Goal: Ask a question

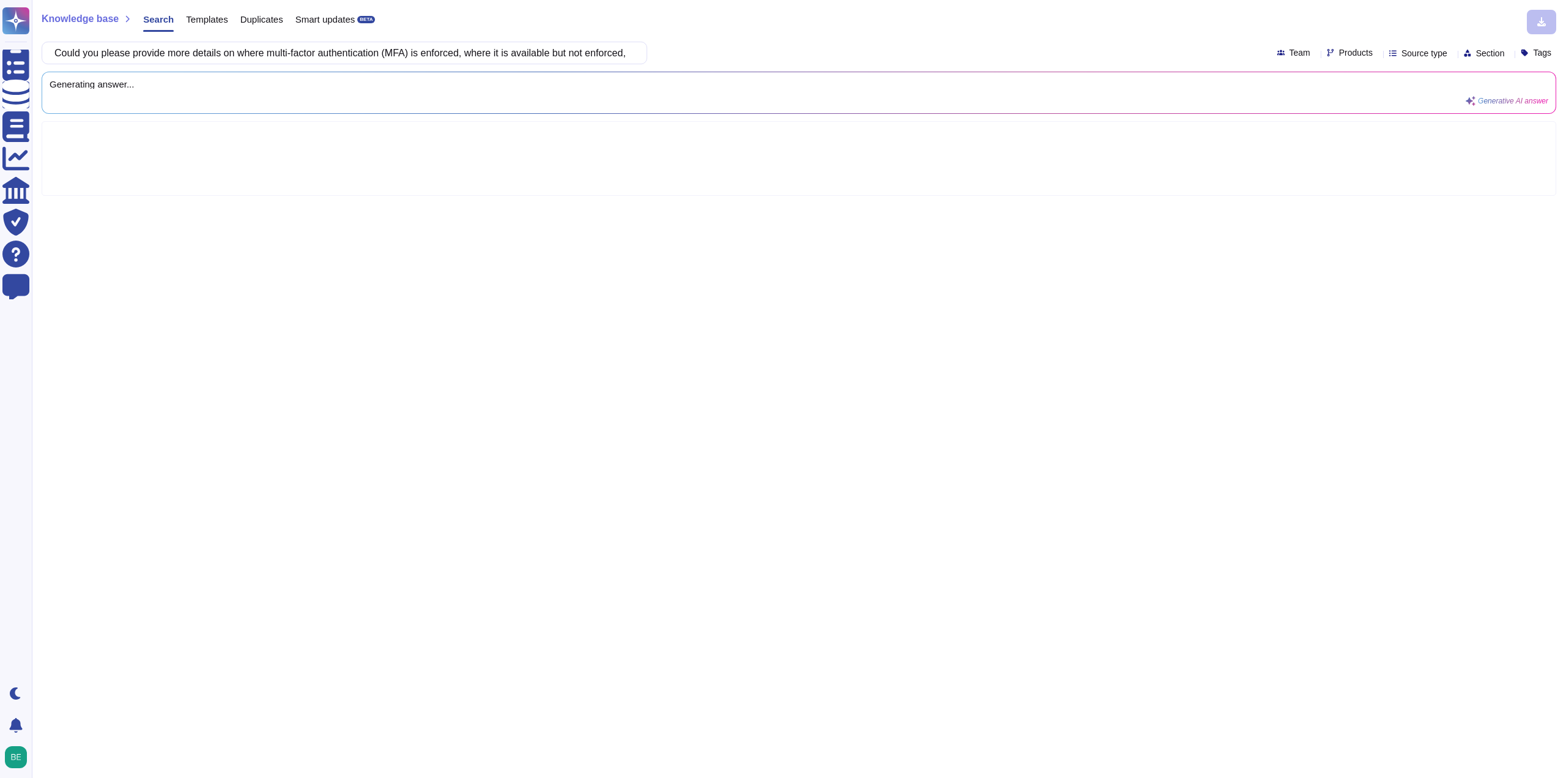
scroll to position [0, 475]
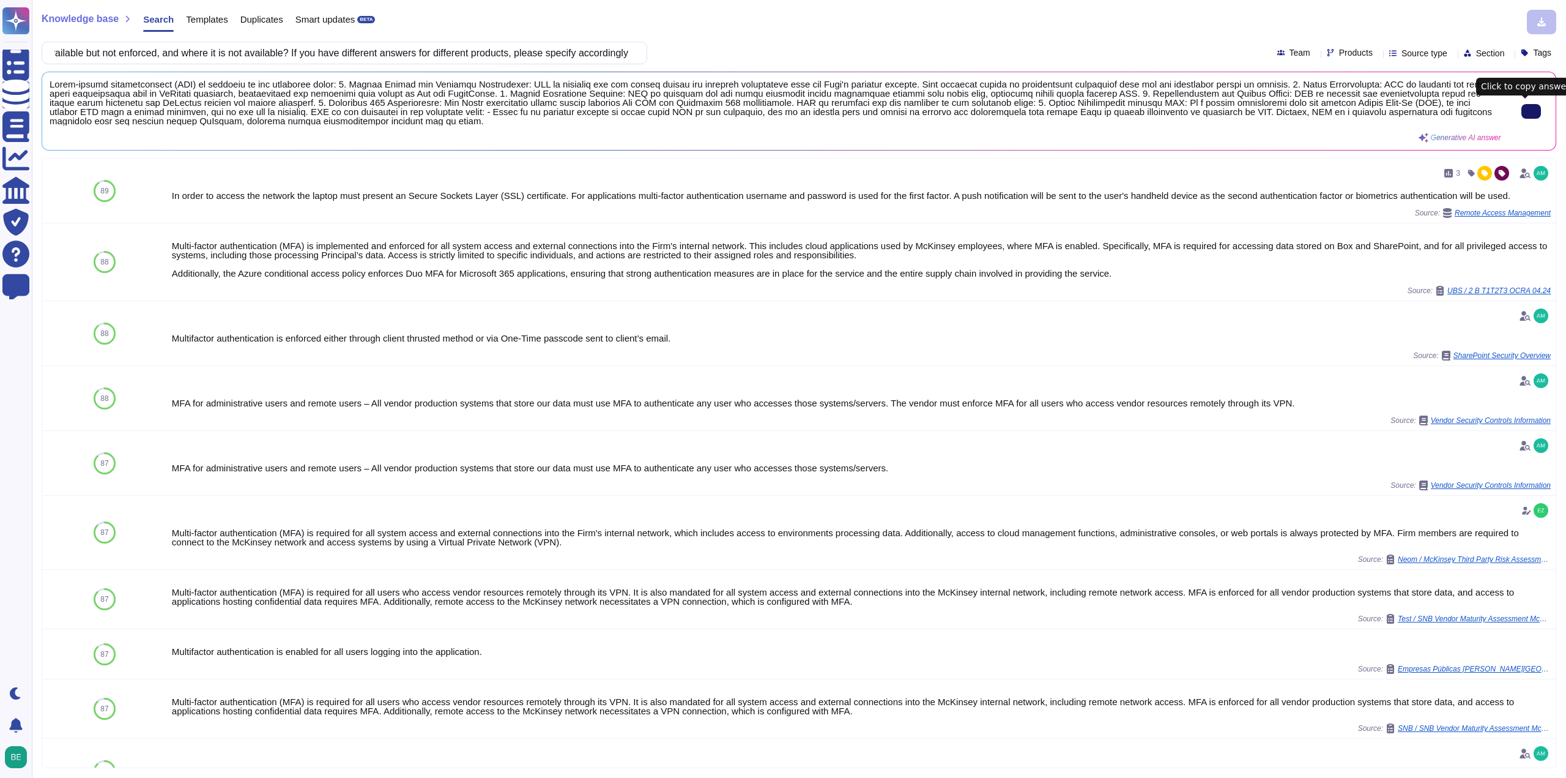
click at [1536, 113] on button at bounding box center [1532, 111] width 20 height 15
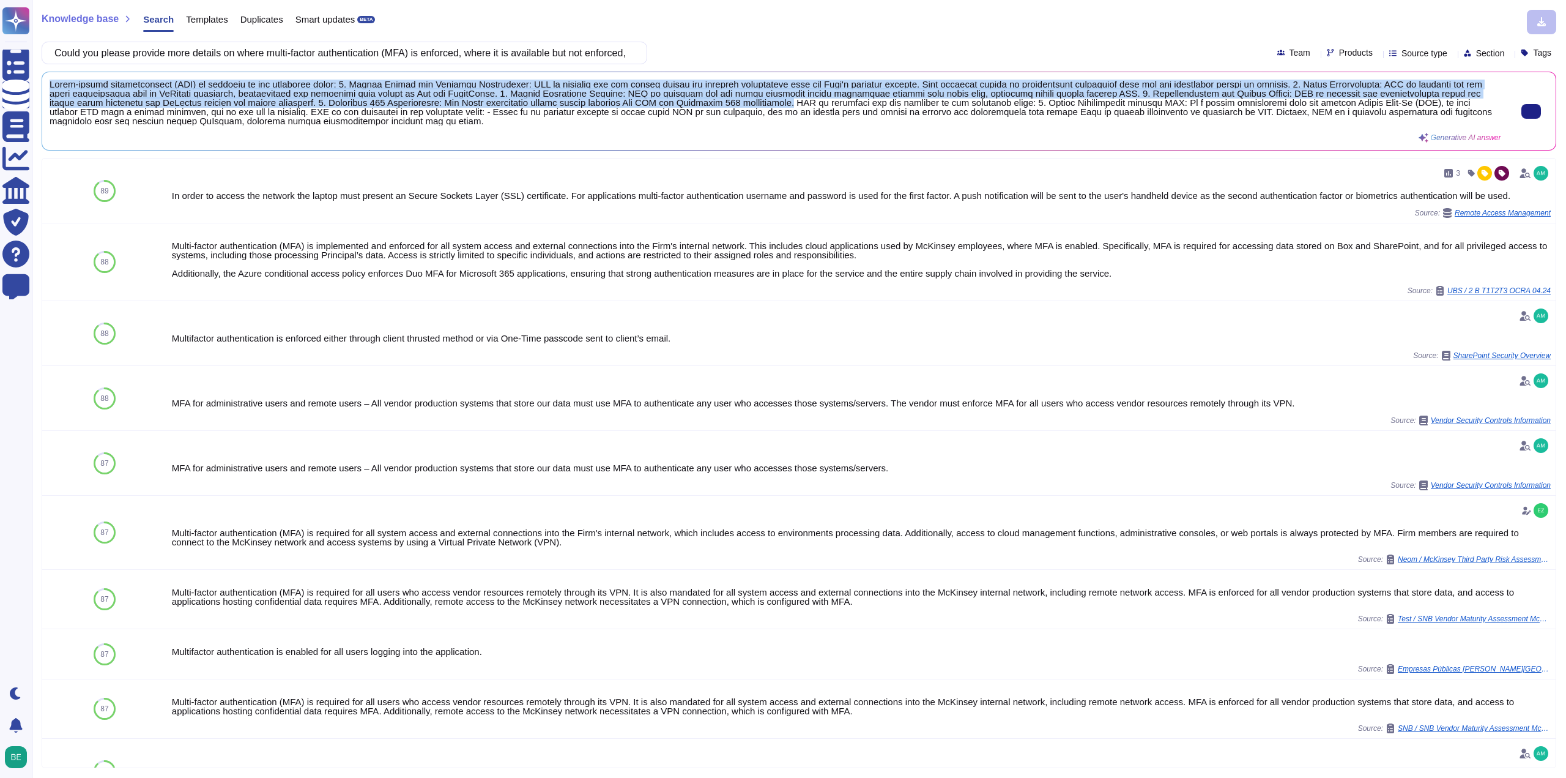
drag, startPoint x: 50, startPoint y: 81, endPoint x: 743, endPoint y: 106, distance: 693.1
click at [743, 106] on span at bounding box center [776, 103] width 1452 height 46
click at [561, 84] on span at bounding box center [776, 103] width 1452 height 46
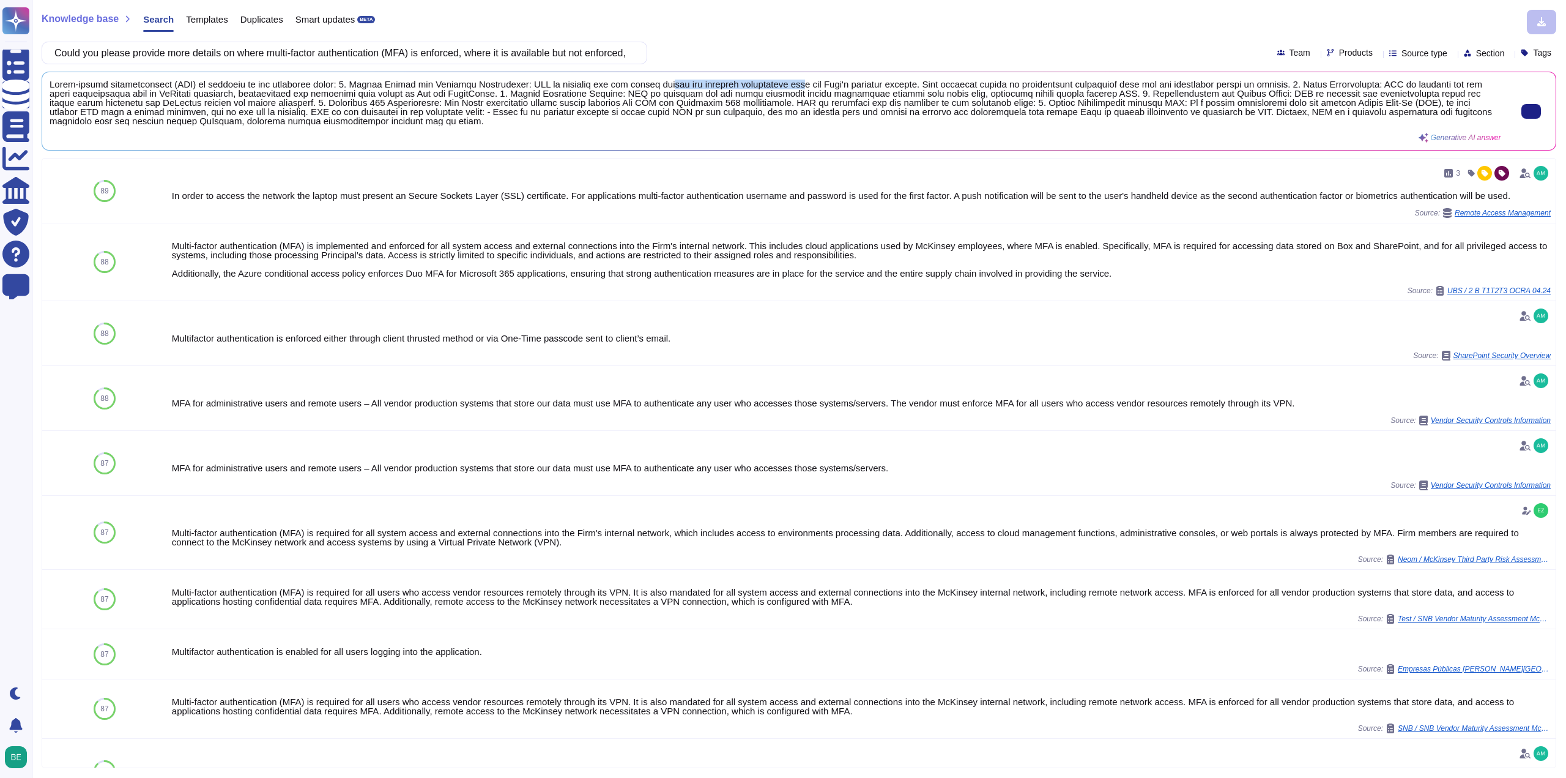
drag, startPoint x: 638, startPoint y: 82, endPoint x: 769, endPoint y: 84, distance: 131.0
click at [769, 84] on span at bounding box center [776, 103] width 1452 height 46
click at [759, 86] on span at bounding box center [776, 103] width 1452 height 46
click at [977, 45] on div "Could you please provide more details on where multi-factor authentication (MFA…" at bounding box center [799, 53] width 1515 height 23
drag, startPoint x: 50, startPoint y: 83, endPoint x: 194, endPoint y: 82, distance: 144.4
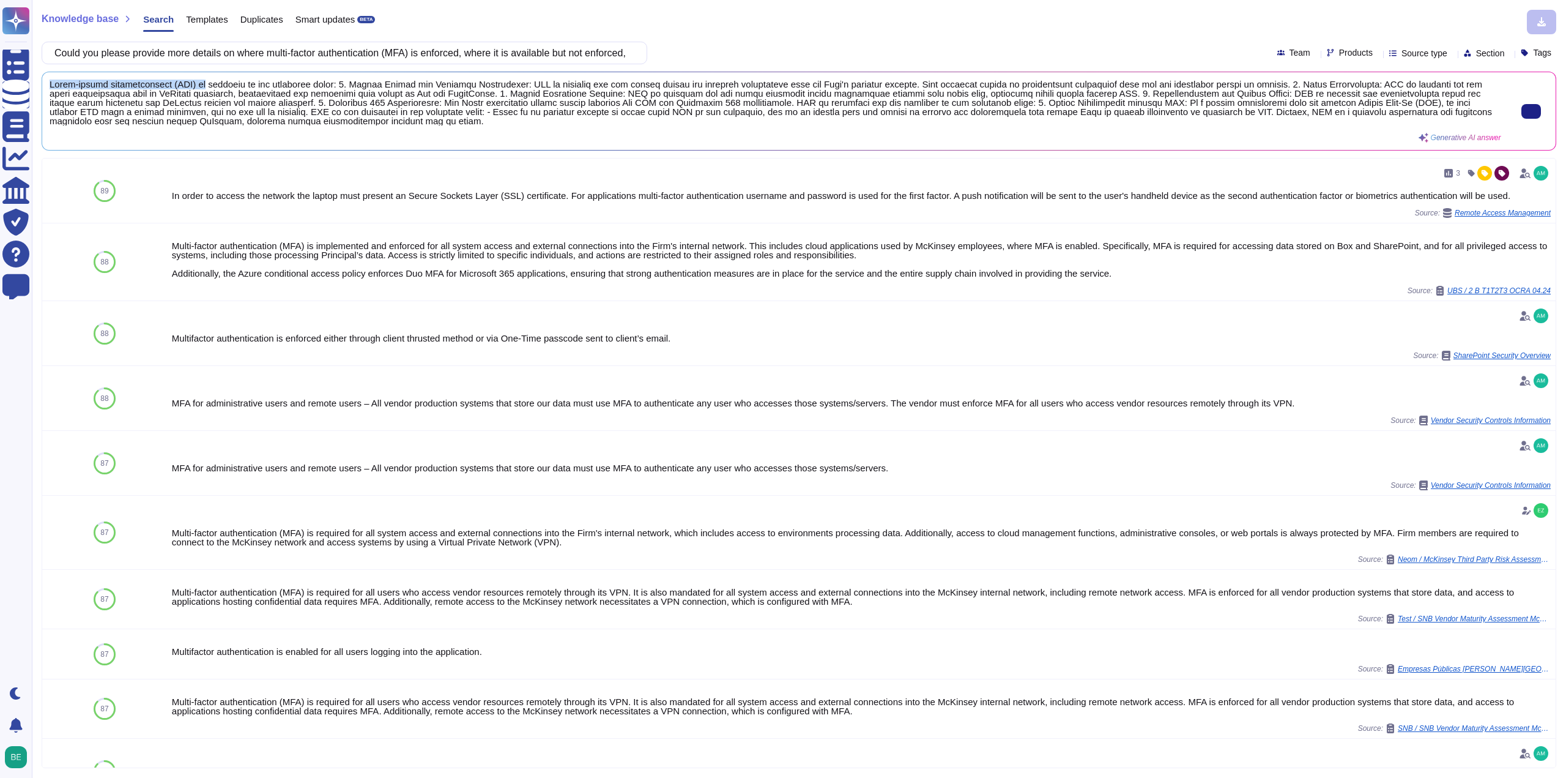
click at [194, 82] on span at bounding box center [776, 103] width 1452 height 46
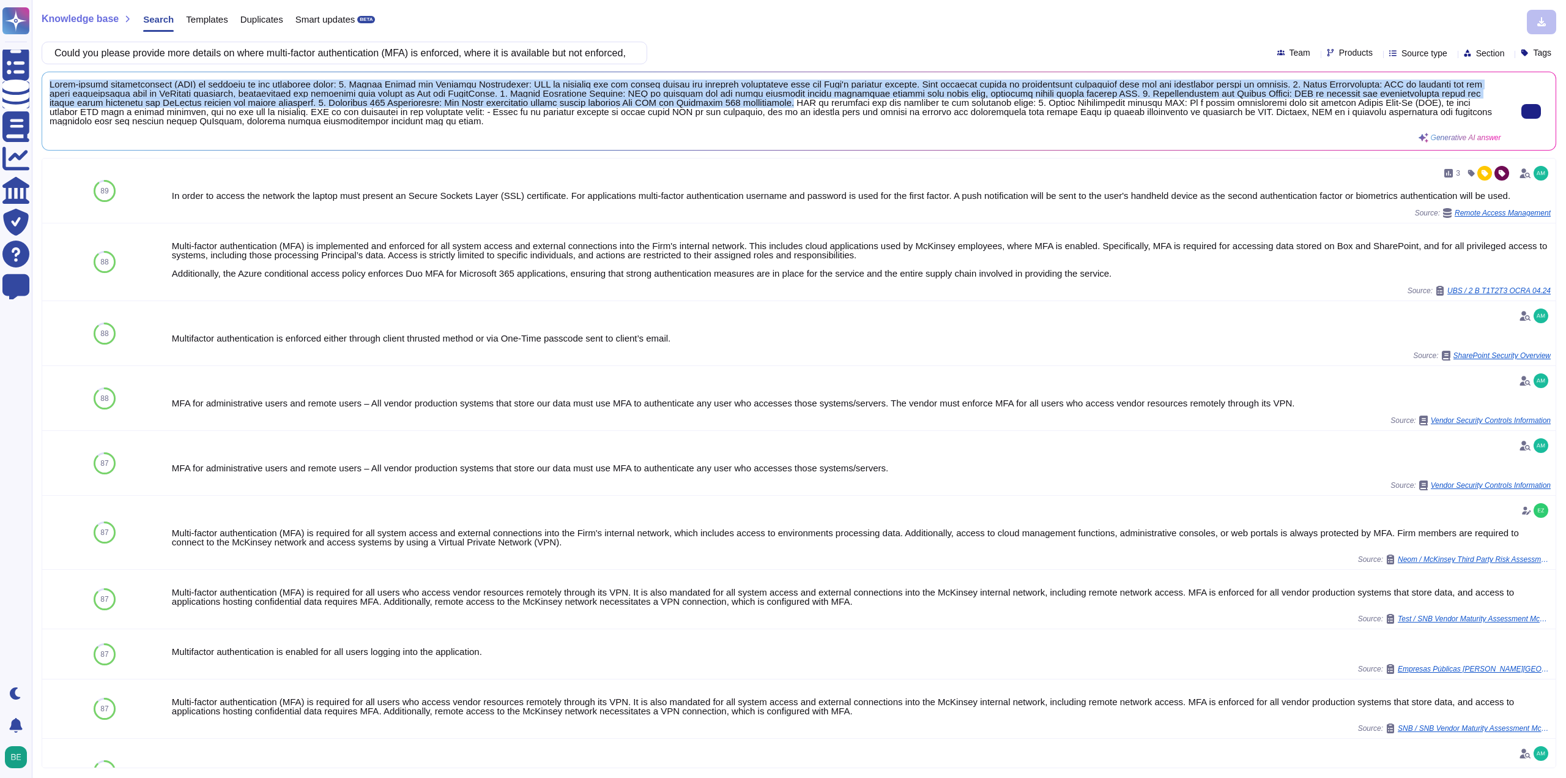
drag, startPoint x: 49, startPoint y: 81, endPoint x: 742, endPoint y: 100, distance: 693.5
click at [742, 100] on div "Generative AI answer" at bounding box center [799, 111] width 1514 height 78
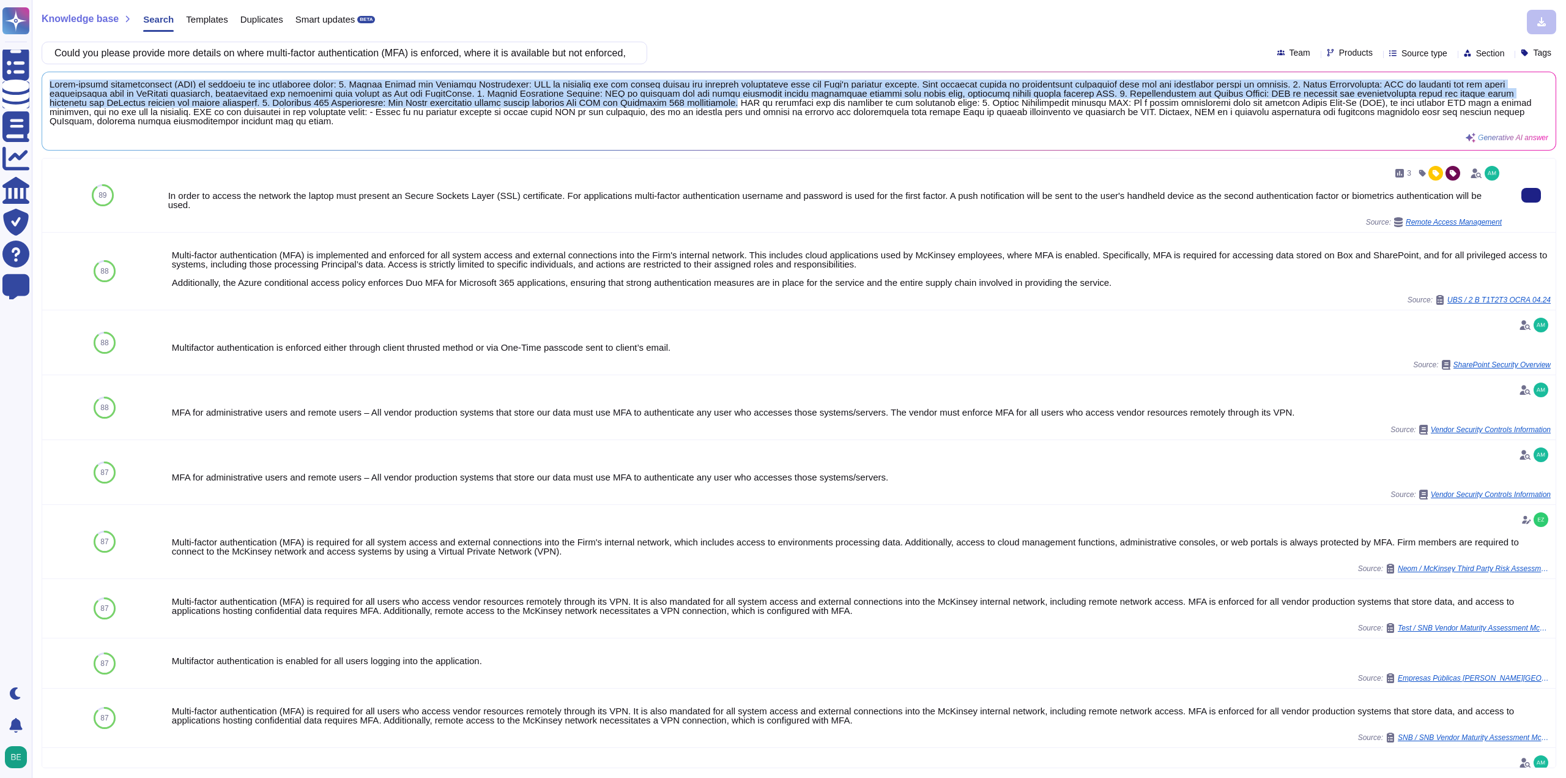
copy span "Multi-factor authentication (MFA) is enforced in the following areas: 1. System…"
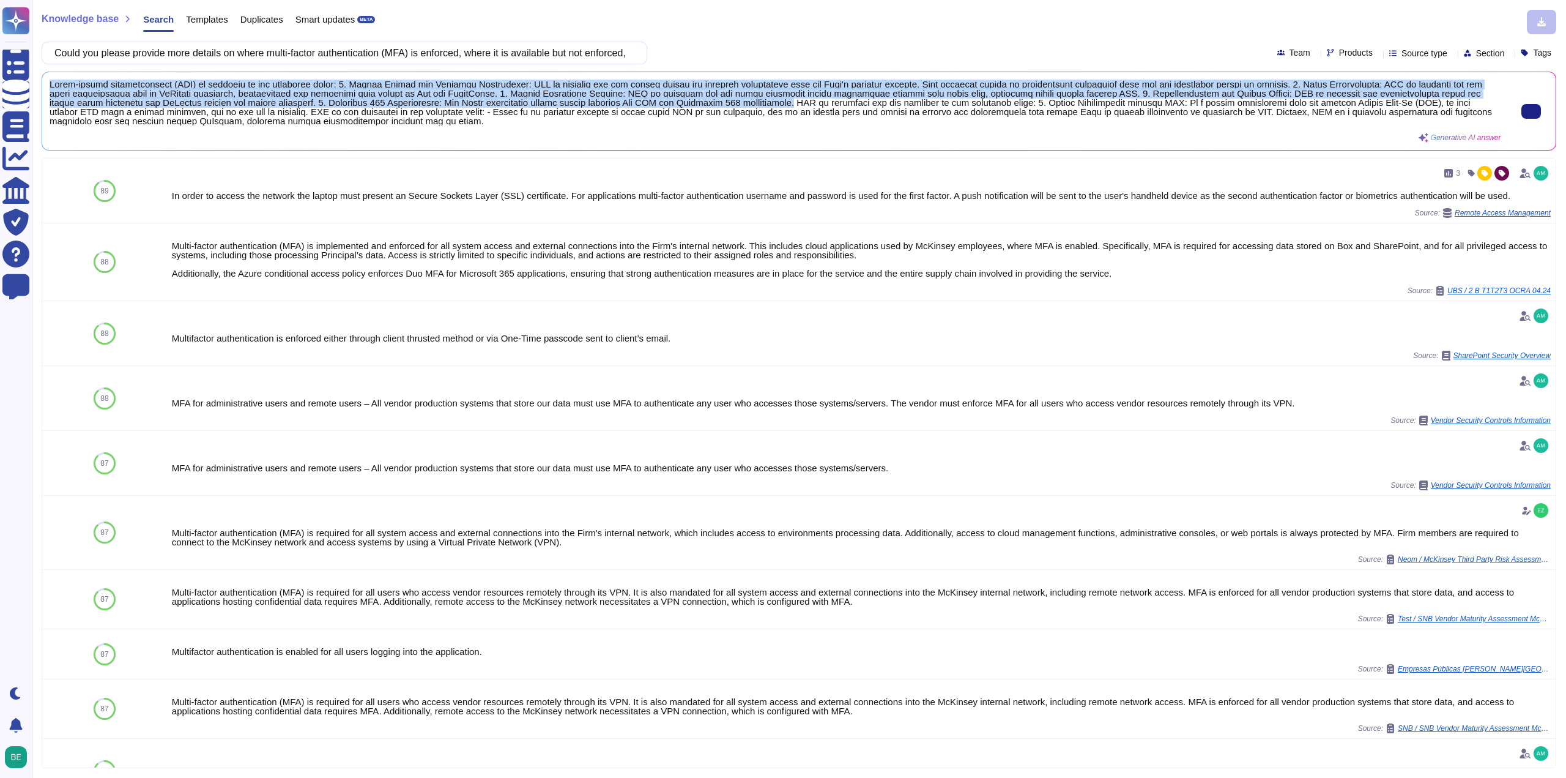
copy span "Multi-factor authentication (MFA) is enforced in the following areas: 1. System…"
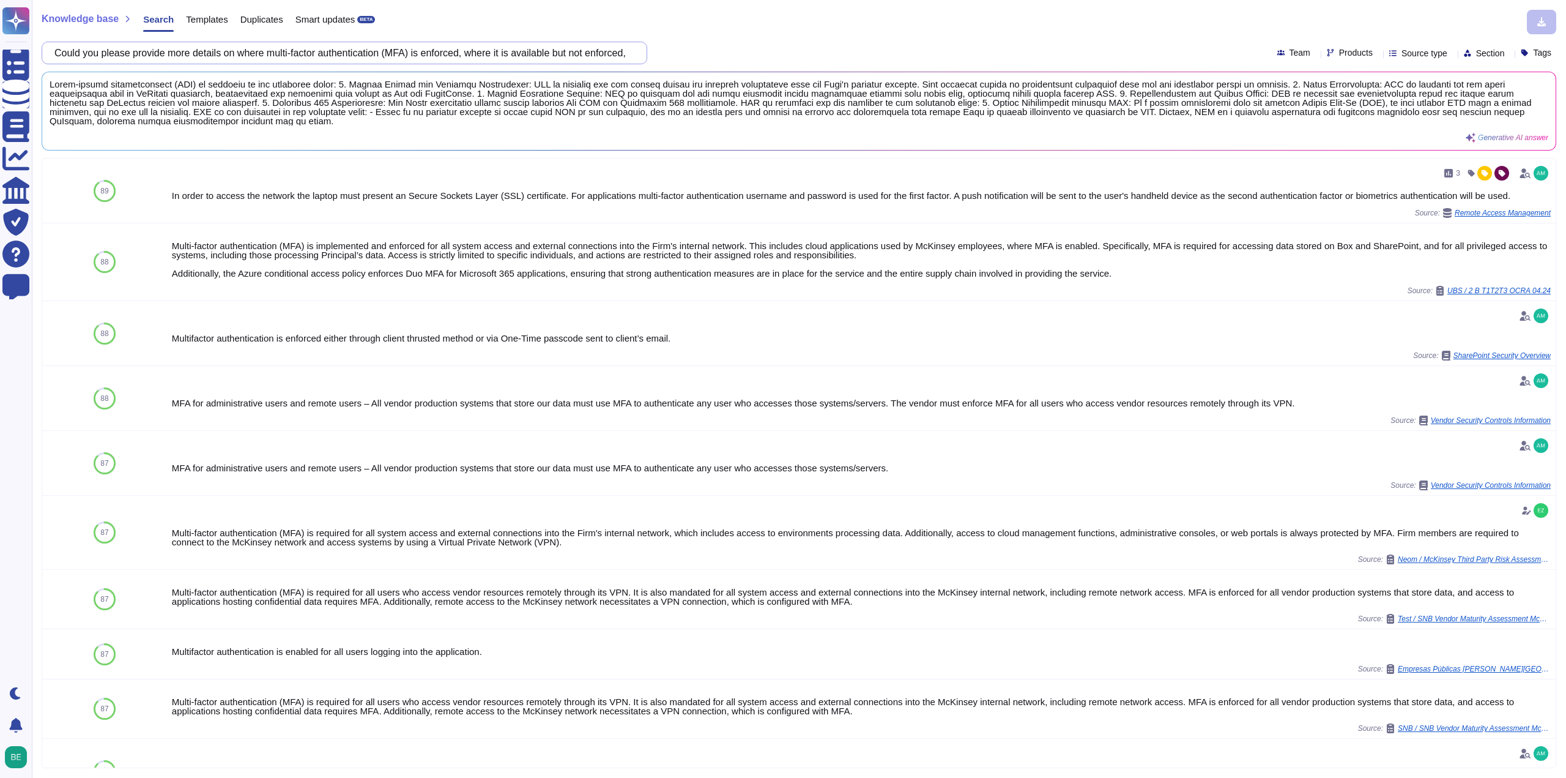
click at [450, 52] on input "Could you please provide more details on where multi-factor authentication (MFA…" at bounding box center [341, 52] width 586 height 21
paste input "To comply with Admiral guidelines, we require that access audits for privileged…"
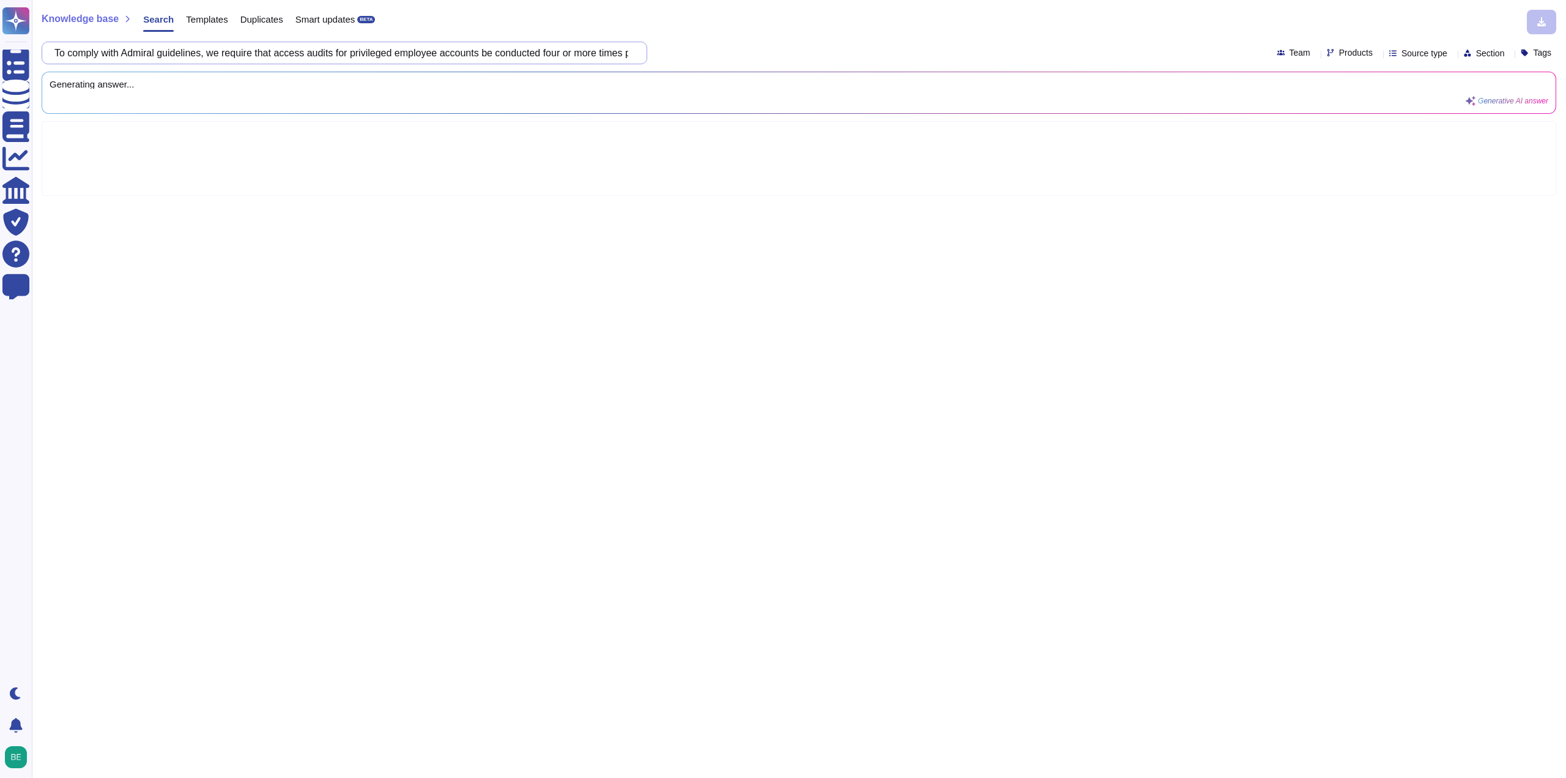
scroll to position [0, 329]
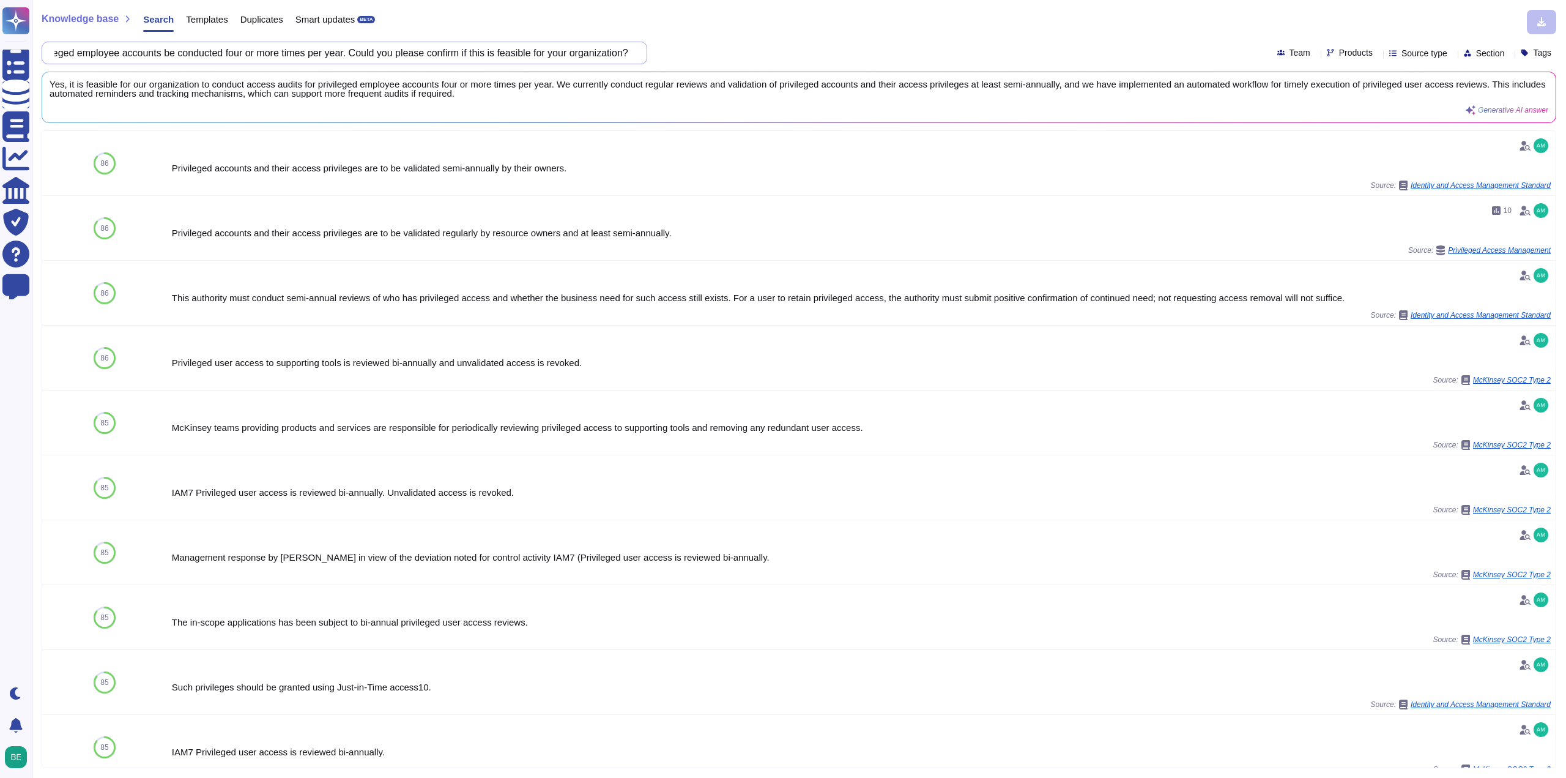
type input "To comply with Admiral guidelines, we require that access audits for privileged…"
